Goal: Complete application form: Complete application form

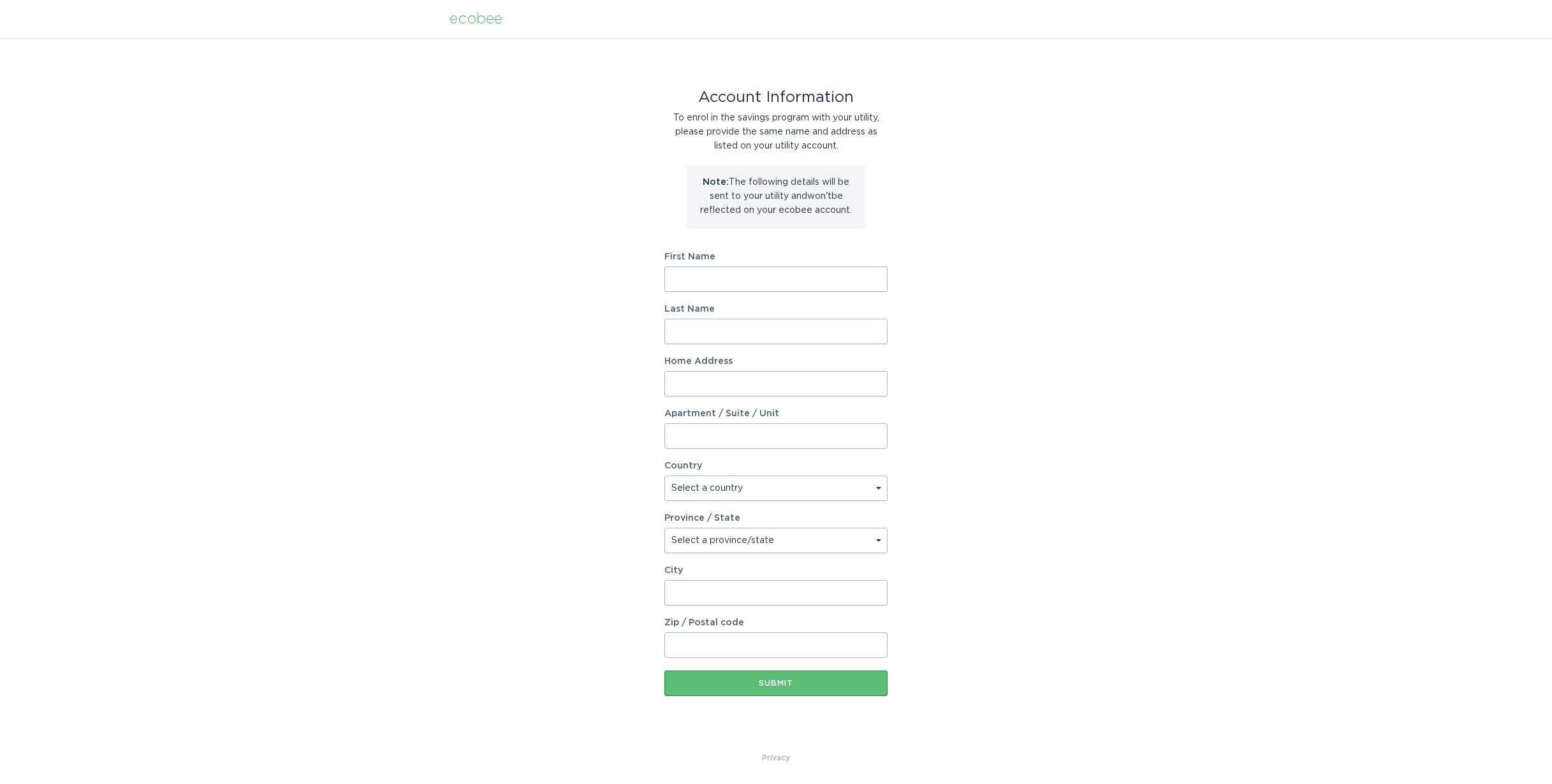
click at [755, 287] on input "First Name" at bounding box center [776, 278] width 223 height 25
type input "Marc"
type input "Brodsky"
type input "222 Craig Dr"
select select "US"
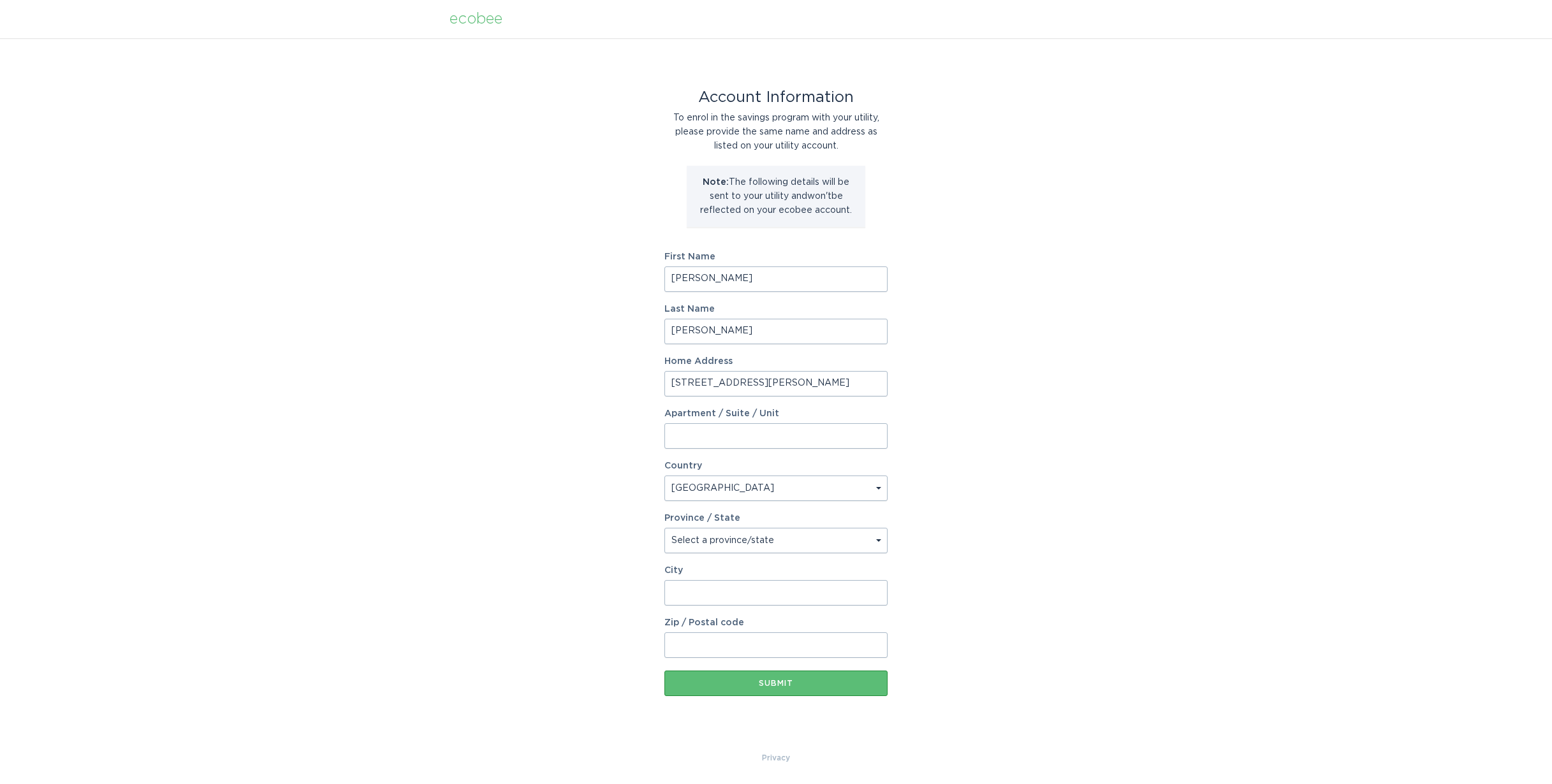
type input "Blacksburg"
type input "24060-1814"
select select "VA"
click at [793, 685] on div "Submit" at bounding box center [776, 683] width 211 height 8
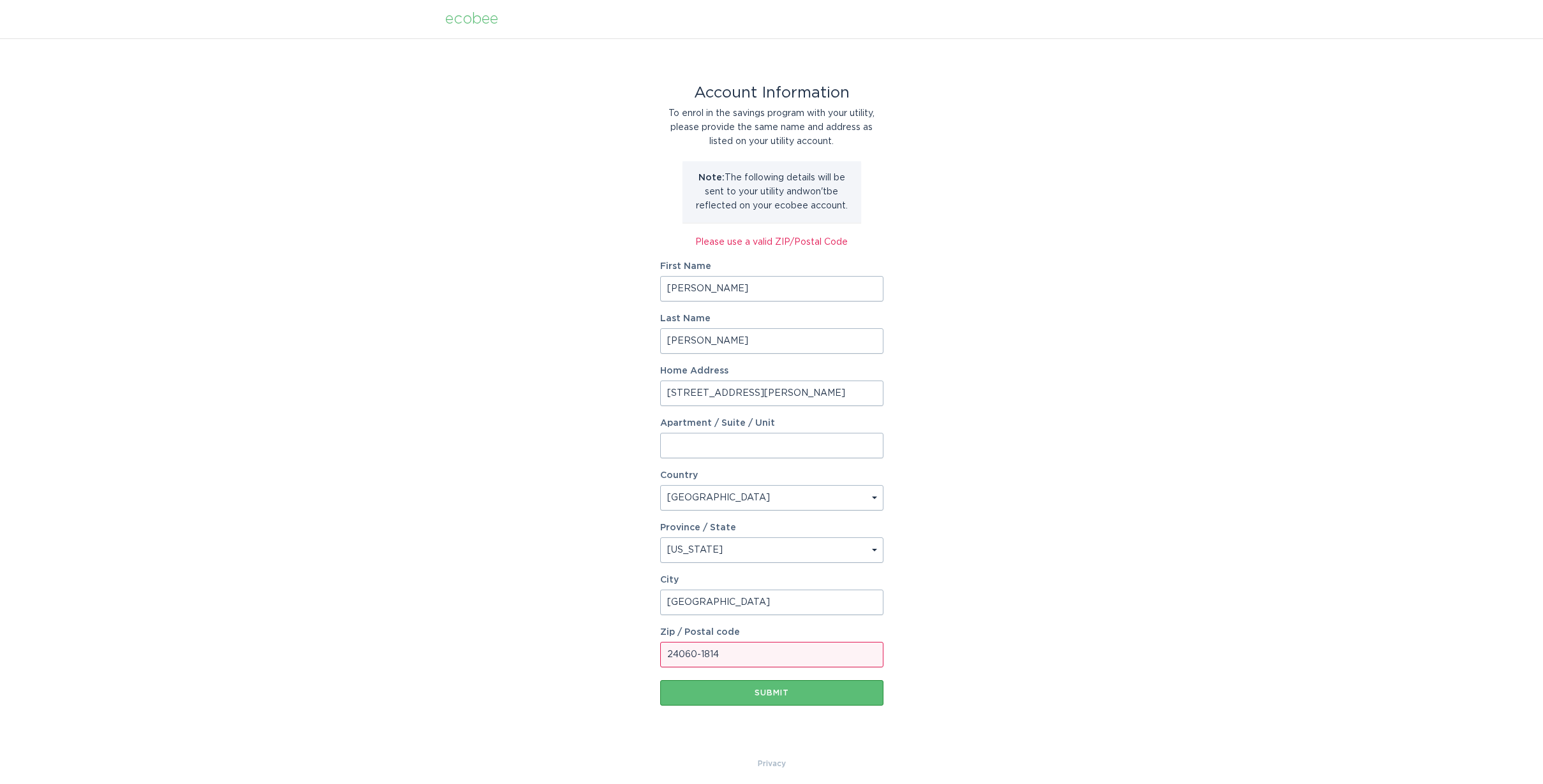
click at [730, 654] on input "24060-1814" at bounding box center [772, 654] width 223 height 25
drag, startPoint x: 723, startPoint y: 654, endPoint x: 695, endPoint y: 655, distance: 28.0
click at [695, 655] on input "24060-1814" at bounding box center [772, 654] width 223 height 25
type input "24060"
click at [965, 684] on div "Account Information To enrol in the savings program with your utility, please p…" at bounding box center [772, 397] width 1543 height 718
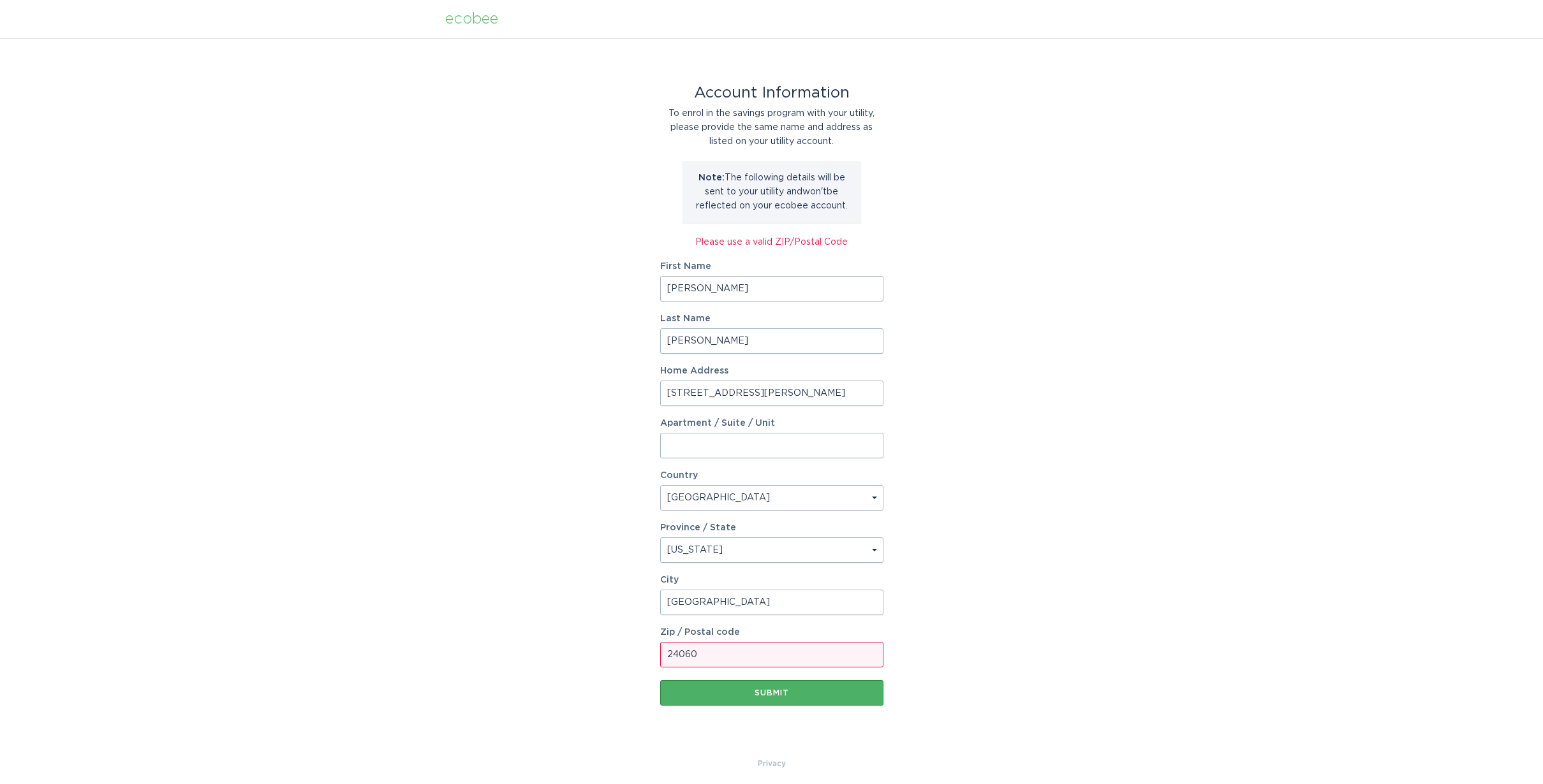
click at [808, 695] on div "Submit" at bounding box center [772, 692] width 211 height 8
click at [778, 689] on div "Submit" at bounding box center [772, 692] width 211 height 8
click at [873, 549] on select "Select a province/state Alabama Alaska American Samoa Arizona Arkansas Californ…" at bounding box center [772, 550] width 223 height 25
click at [660, 538] on select "Select a province/state Alabama Alaska American Samoa Arizona Arkansas Californ…" at bounding box center [772, 550] width 223 height 25
click at [790, 653] on input "24060" at bounding box center [772, 654] width 223 height 25
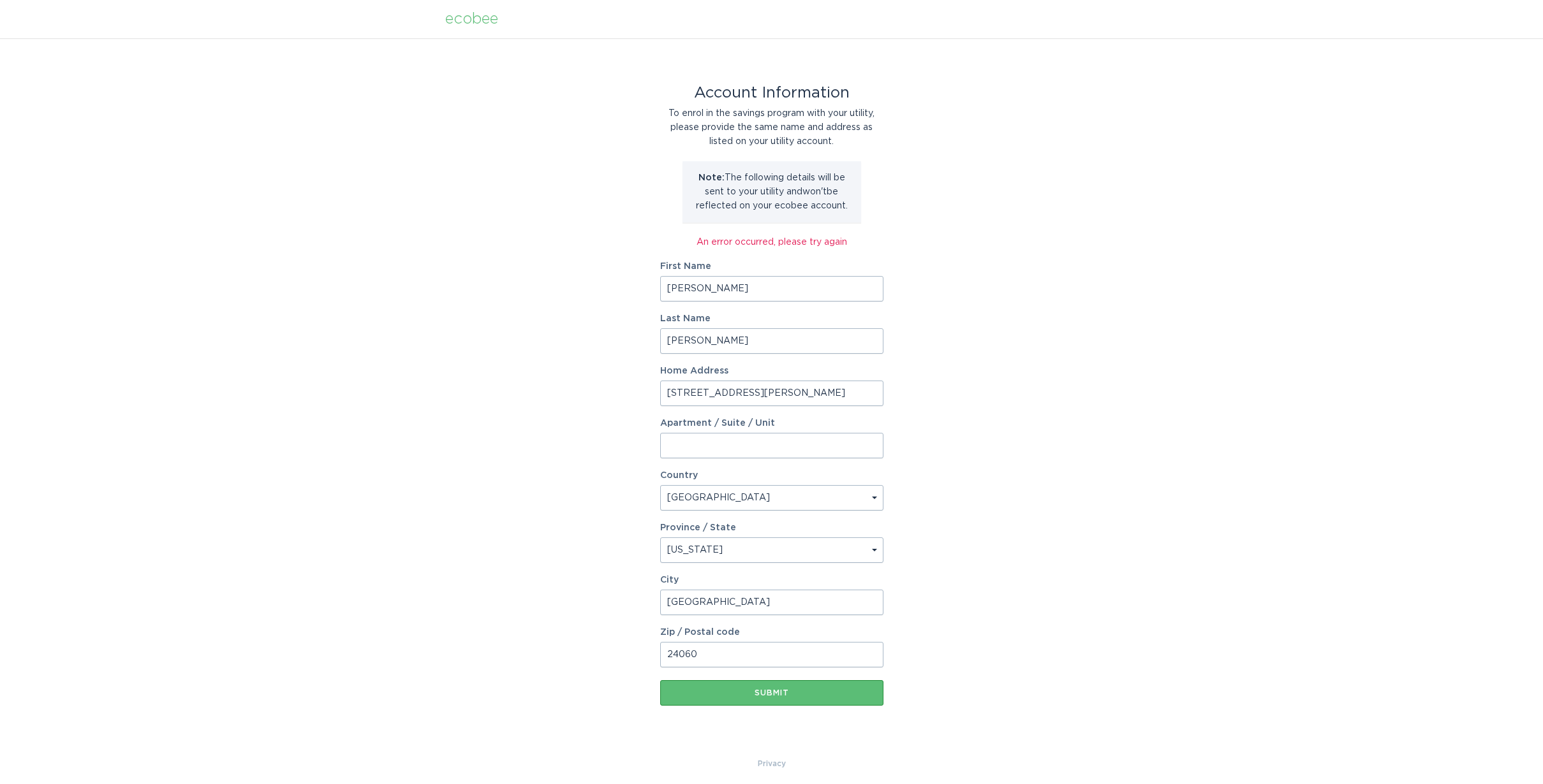
click at [979, 619] on div "Account Information To enrol in the savings program with your utility, please p…" at bounding box center [772, 397] width 1543 height 718
click at [765, 695] on div "Submit" at bounding box center [772, 692] width 211 height 8
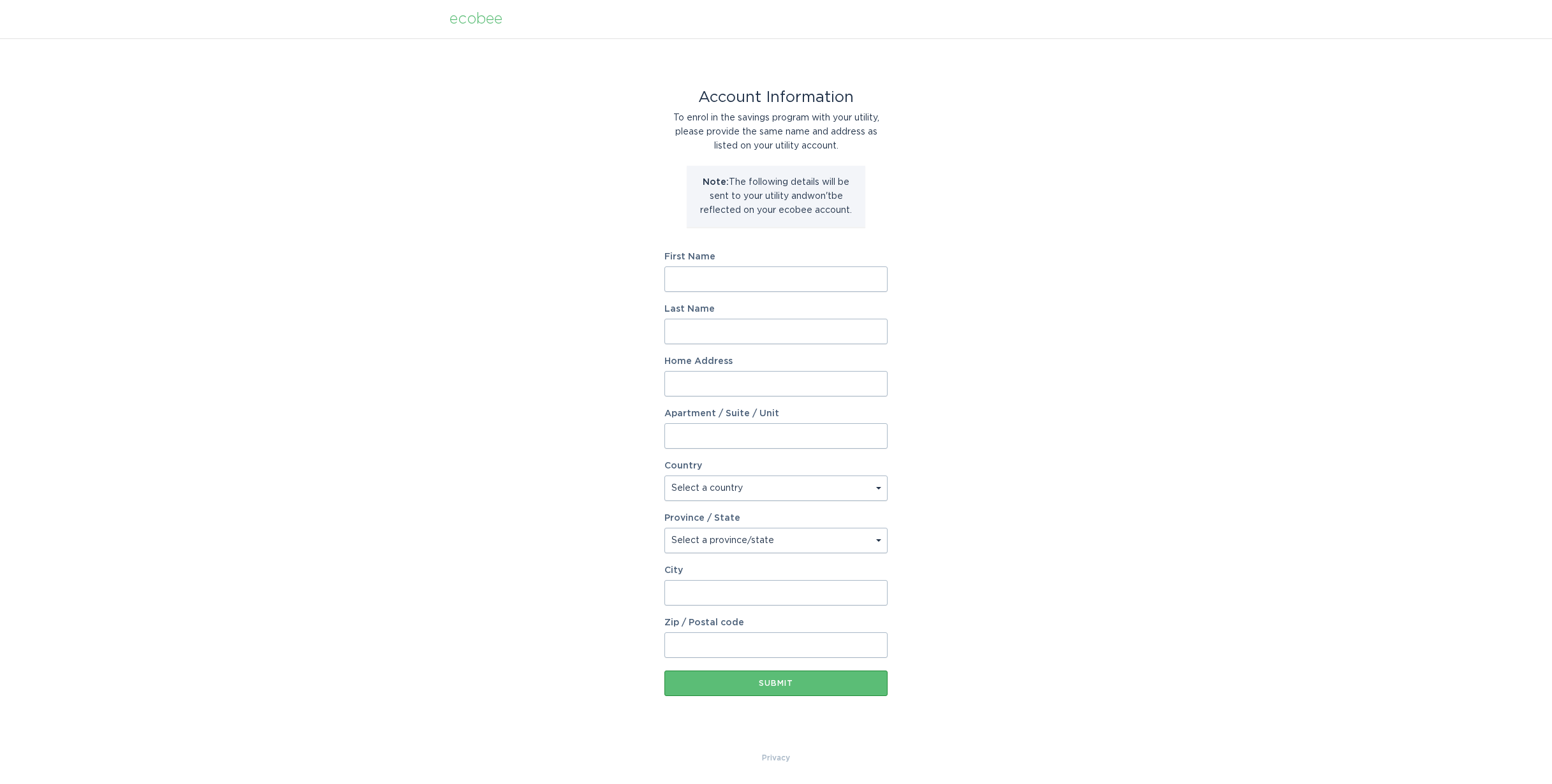
click at [737, 275] on input "First Name" at bounding box center [776, 278] width 223 height 25
type input "Marc"
type input "Brodsky"
type input "222 Craig Dr"
select select "US"
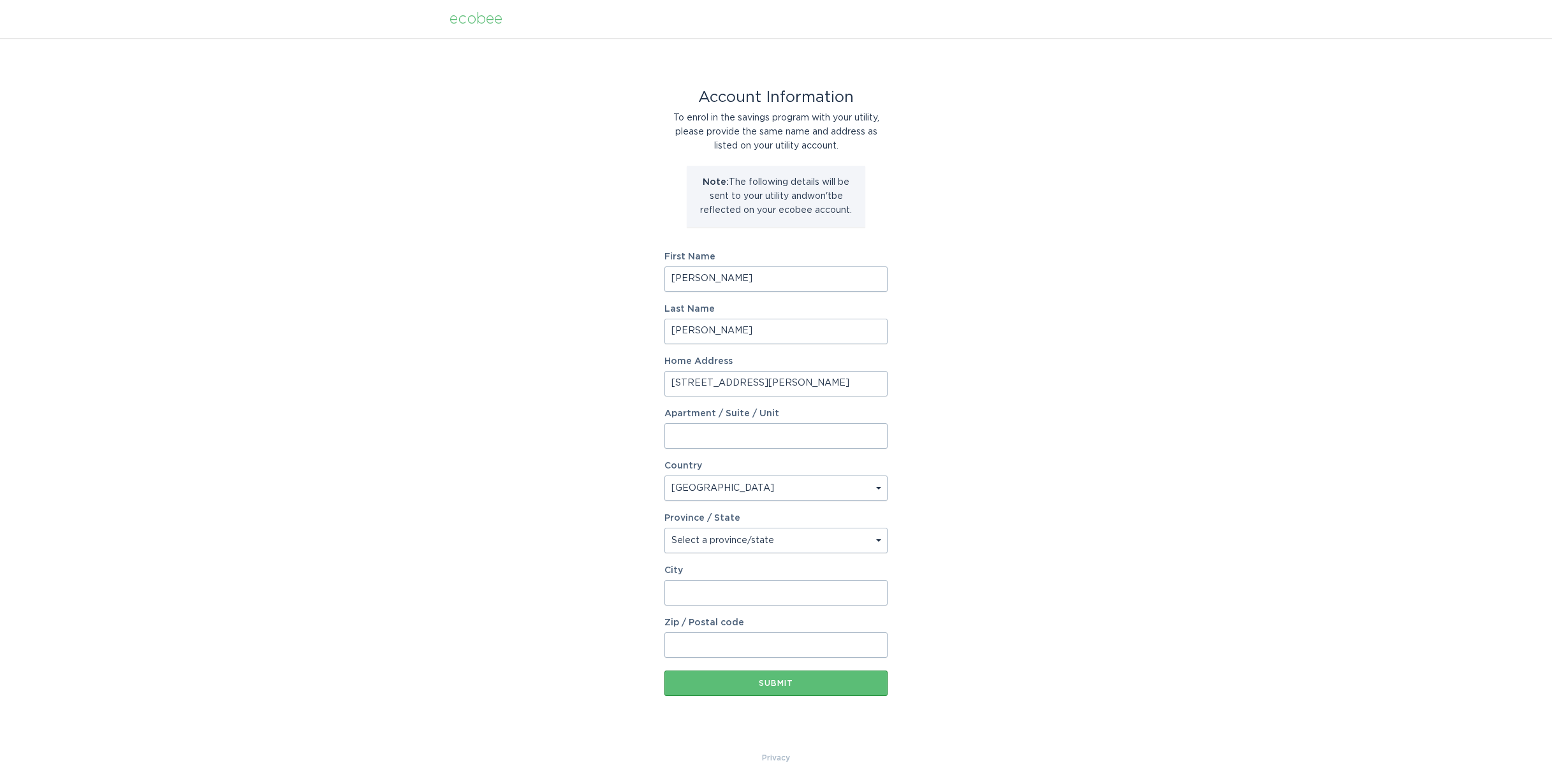
type input "[GEOGRAPHIC_DATA]"
type input "24060-1814"
select select "VA"
drag, startPoint x: 724, startPoint y: 646, endPoint x: 700, endPoint y: 646, distance: 24.0
click at [700, 646] on input "24060-1814" at bounding box center [776, 644] width 223 height 25
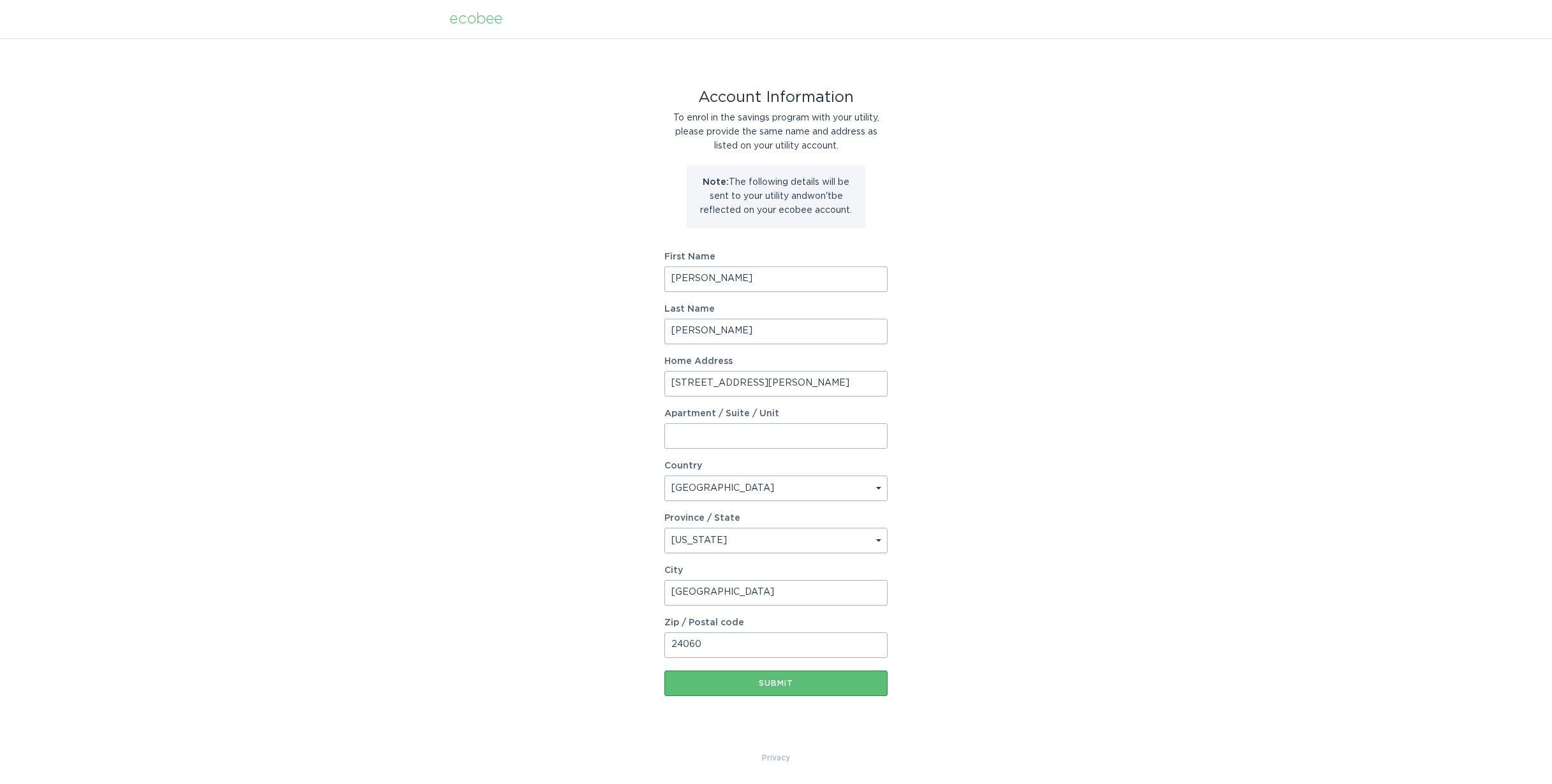
type input "24060"
click at [1093, 568] on div "Account Information To enrol in the savings program with your utility, please p…" at bounding box center [776, 394] width 1552 height 712
click at [795, 682] on div "Submit" at bounding box center [776, 683] width 211 height 8
